Goal: Task Accomplishment & Management: Manage account settings

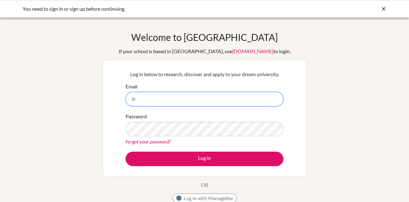
type input "[EMAIL_ADDRESS][PERSON_NAME][DOMAIN_NAME]"
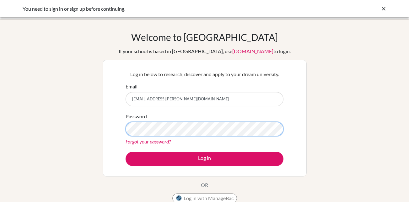
click at [126, 151] on button "Log in" at bounding box center [205, 158] width 158 height 14
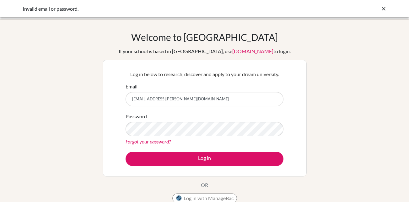
click at [384, 8] on icon at bounding box center [384, 9] width 6 height 6
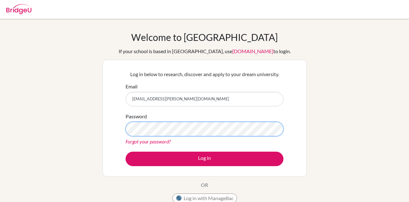
click at [126, 151] on button "Log in" at bounding box center [205, 158] width 158 height 14
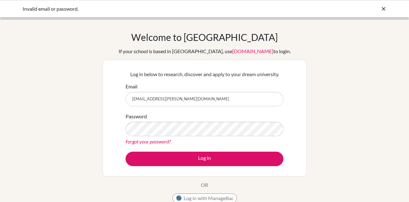
click at [381, 12] on icon at bounding box center [384, 9] width 6 height 6
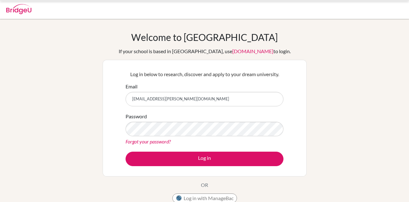
click at [382, 10] on div at bounding box center [204, 9] width 403 height 19
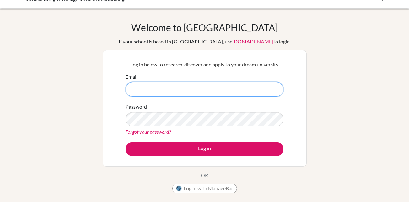
scroll to position [9, 0]
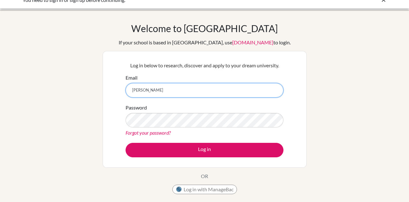
type input "[EMAIL_ADDRESS][PERSON_NAME][DOMAIN_NAME]"
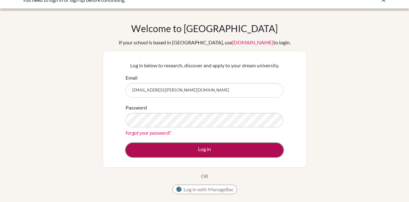
click at [250, 151] on button "Log in" at bounding box center [205, 150] width 158 height 14
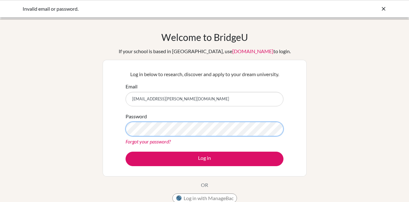
click at [126, 151] on button "Log in" at bounding box center [205, 158] width 158 height 14
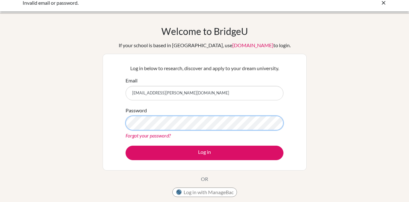
scroll to position [5, 0]
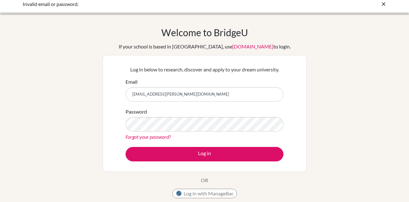
click at [385, 4] on icon at bounding box center [384, 4] width 6 height 6
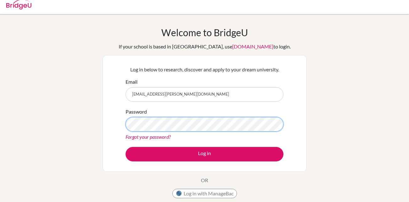
click at [126, 147] on button "Log in" at bounding box center [205, 154] width 158 height 14
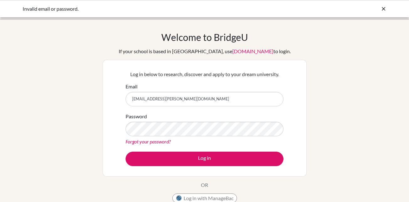
type input "[EMAIL_ADDRESS][PERSON_NAME][DOMAIN_NAME]"
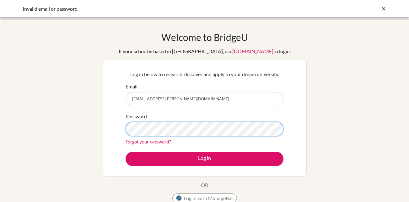
click at [126, 151] on button "Log in" at bounding box center [205, 158] width 158 height 14
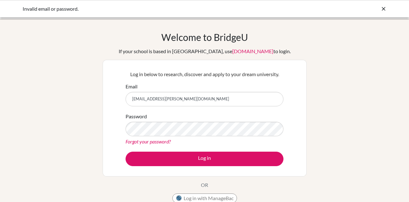
drag, startPoint x: 152, startPoint y: 97, endPoint x: 110, endPoint y: 96, distance: 41.5
click at [110, 96] on div "Log in below to research, discover and apply to your dream university. Email Og…" at bounding box center [205, 118] width 204 height 117
type input "jonathananning.sam@icsghana.info"
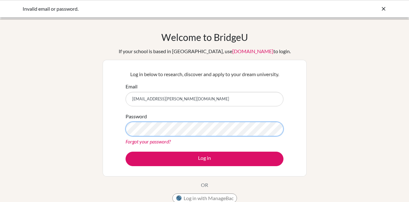
click at [126, 151] on button "Log in" at bounding box center [205, 158] width 158 height 14
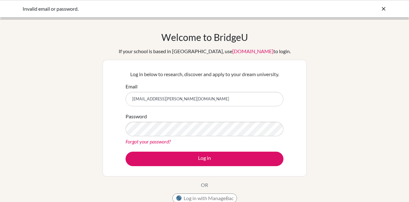
click at [383, 8] on icon at bounding box center [384, 9] width 6 height 6
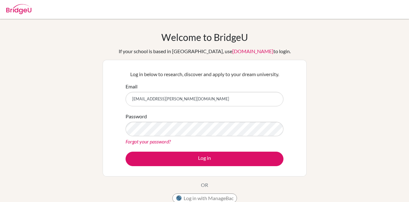
click at [156, 140] on link "Forgot your password?" at bounding box center [148, 141] width 45 height 6
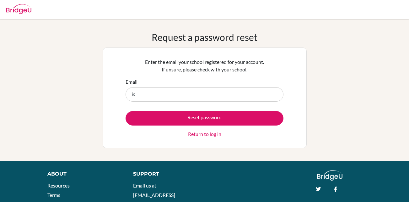
type input "[EMAIL_ADDRESS][PERSON_NAME][DOMAIN_NAME]"
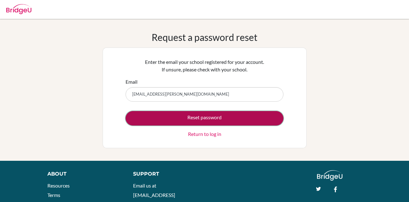
click at [215, 117] on button "Reset password" at bounding box center [205, 118] width 158 height 14
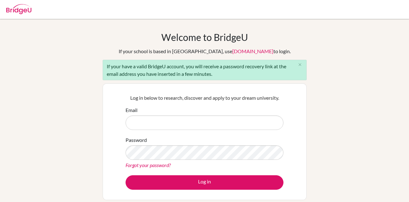
click at [318, 67] on div "Welcome to BridgeU If your school is based in China, use app.bridge-u.com.cn to…" at bounding box center [204, 145] width 409 height 229
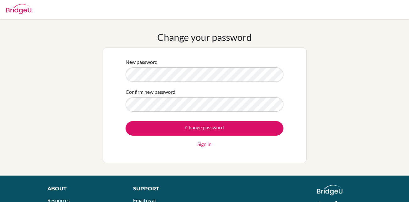
click at [125, 74] on div "New password Confirm new password Change password Sign in" at bounding box center [205, 105] width 166 height 102
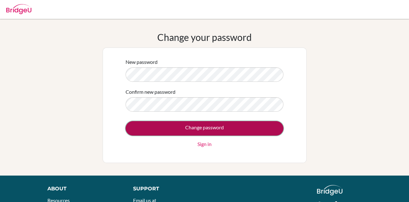
click at [213, 124] on input "Change password" at bounding box center [205, 128] width 158 height 14
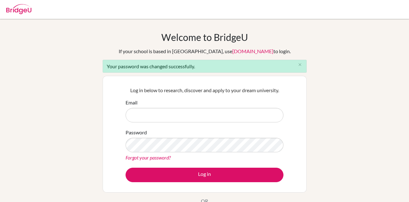
click at [206, 118] on input "Email" at bounding box center [205, 115] width 158 height 14
type input "[EMAIL_ADDRESS][PERSON_NAME][DOMAIN_NAME]"
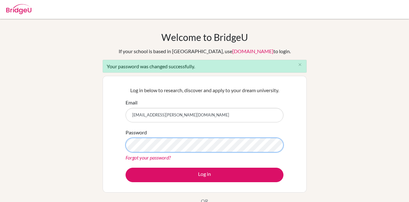
click at [125, 145] on div "Log in below to research, discover and apply to your dream university. Email jo…" at bounding box center [205, 133] width 166 height 103
click at [181, 182] on div "Log in below to research, discover and apply to your dream university. Email jo…" at bounding box center [205, 133] width 166 height 103
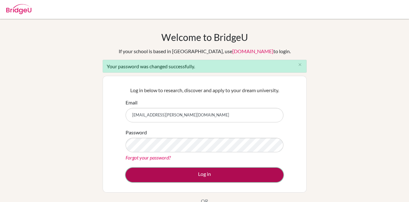
click at [181, 177] on button "Log in" at bounding box center [205, 174] width 158 height 14
